Goal: Information Seeking & Learning: Learn about a topic

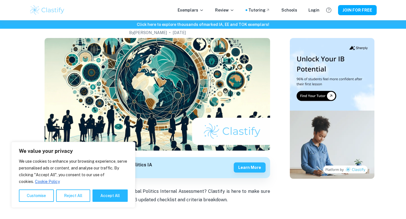
scroll to position [67, 0]
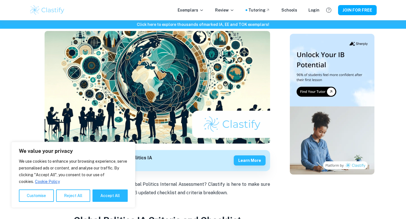
click at [117, 203] on div "We value your privacy We use cookies to enhance your browsing experience, serve…" at bounding box center [73, 175] width 124 height 66
click at [116, 196] on button "Accept All" at bounding box center [109, 196] width 35 height 12
checkbox input "true"
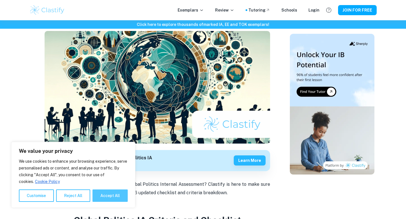
checkbox input "true"
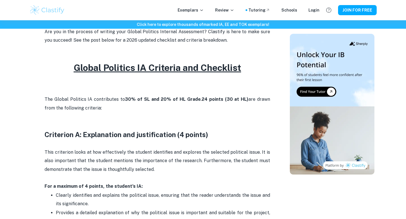
scroll to position [220, 0]
click at [119, 68] on u "Global Politics IA Criteria and Checklist" at bounding box center [157, 68] width 167 height 10
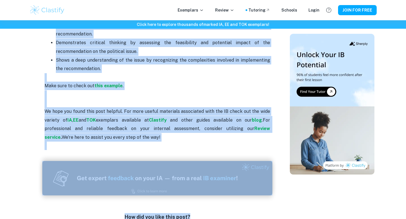
scroll to position [1206, 0]
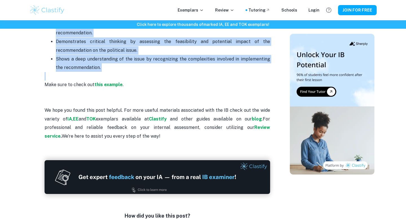
drag, startPoint x: 42, startPoint y: 110, endPoint x: 117, endPoint y: 67, distance: 86.9
copy div "Loremipsu D: Sitametcons adi elitseddoeius (9 tempor) Inci utlaboree dolor ma a…"
